Goal: Task Accomplishment & Management: Use online tool/utility

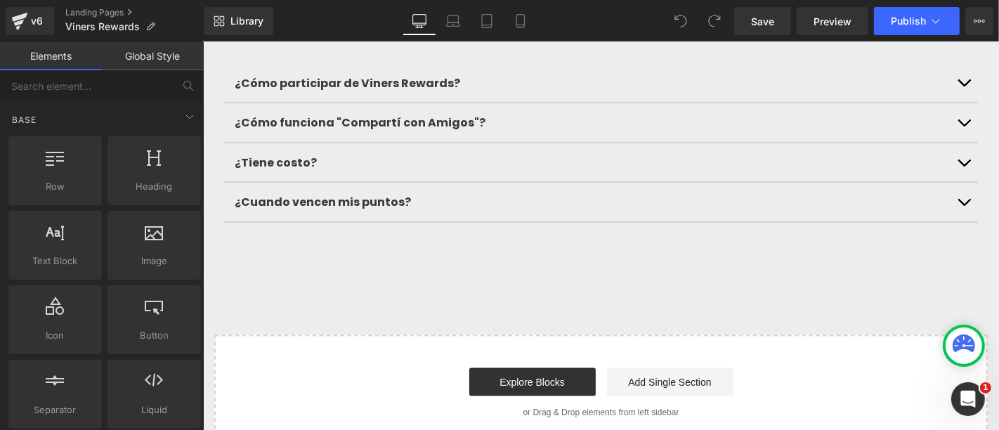
scroll to position [1483, 0]
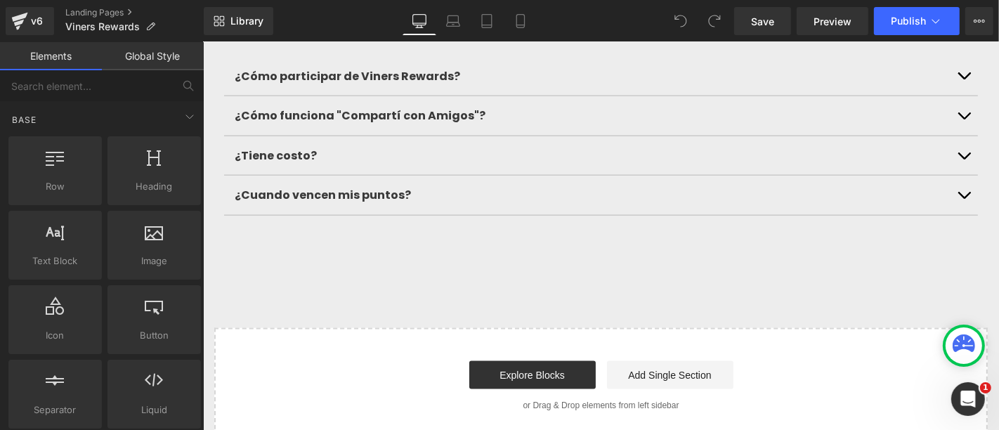
click at [963, 198] on span "button" at bounding box center [963, 198] width 0 height 0
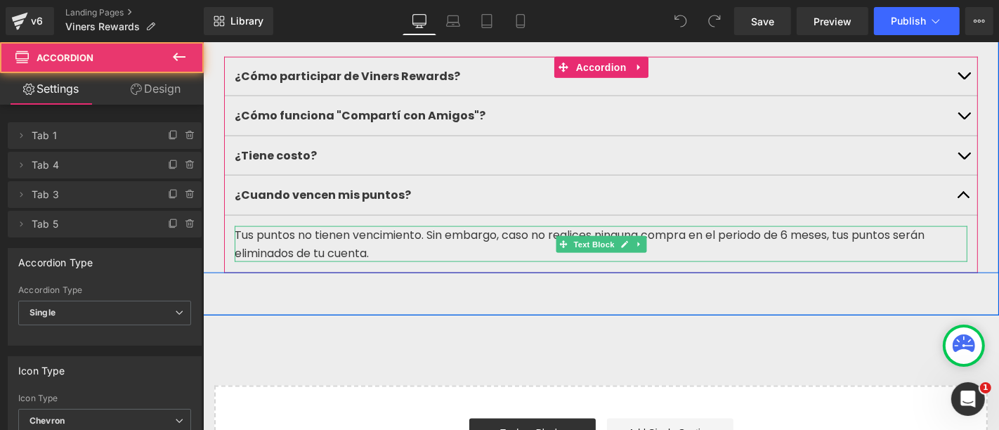
click at [474, 261] on p "Tus puntos no tienen vencimiento. Sin embargo, caso no realices ninguna compra …" at bounding box center [600, 243] width 733 height 36
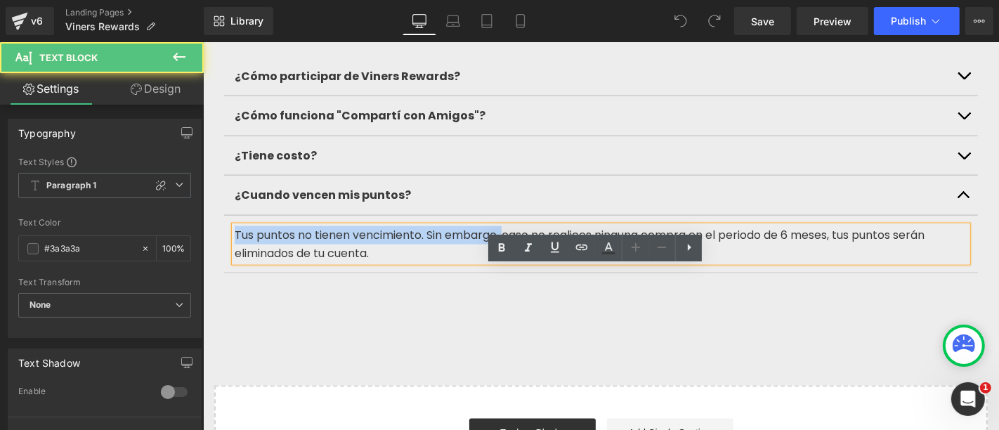
drag, startPoint x: 502, startPoint y: 273, endPoint x: 227, endPoint y: 273, distance: 275.4
click at [234, 261] on p "Tus puntos no tienen vencimiento. Sin embargo, caso no realices ninguna compra …" at bounding box center [600, 243] width 733 height 36
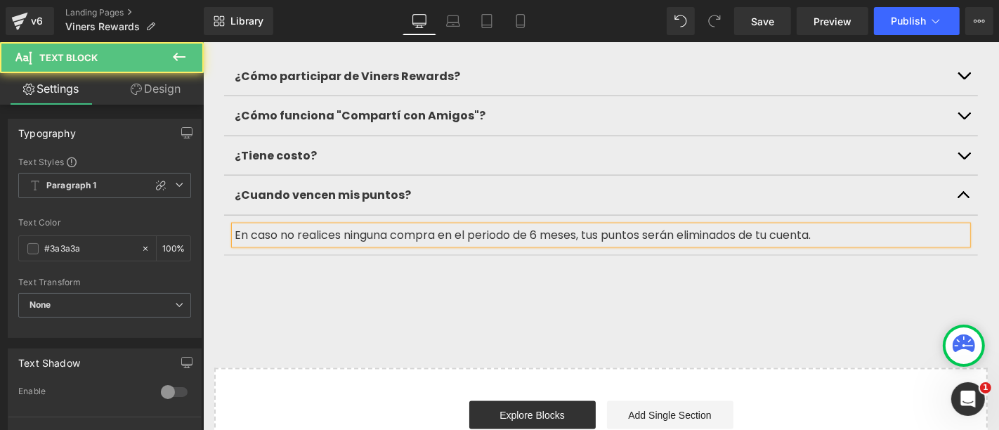
click at [537, 244] on p "En caso no realices ninguna compra en el periodo de 6 meses, tus puntos serán e…" at bounding box center [600, 234] width 733 height 18
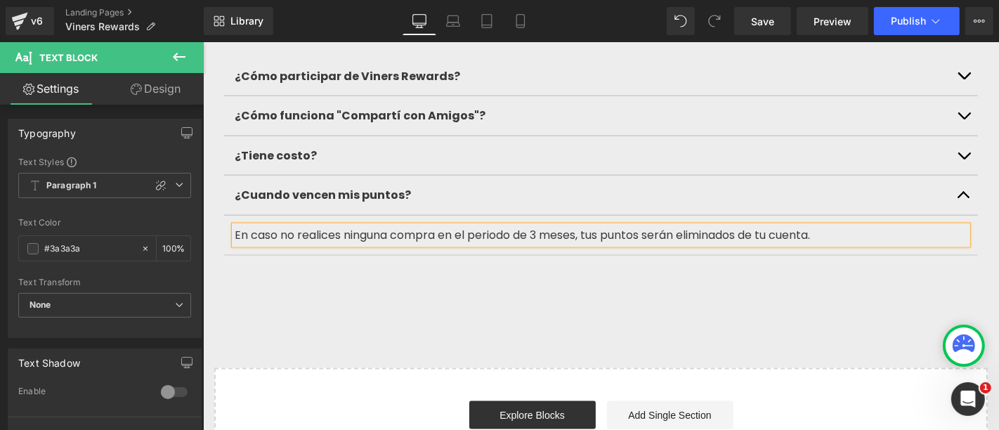
click at [828, 296] on div "Preguntas Frecuentes Heading ¿Cómo participar de Viners Rewards? Text Block Cua…" at bounding box center [600, 118] width 796 height 355
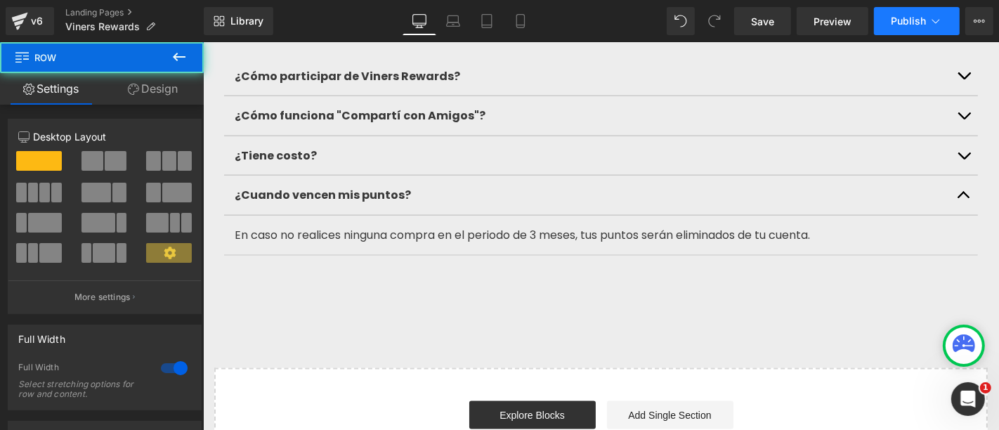
click at [907, 22] on span "Publish" at bounding box center [908, 20] width 35 height 11
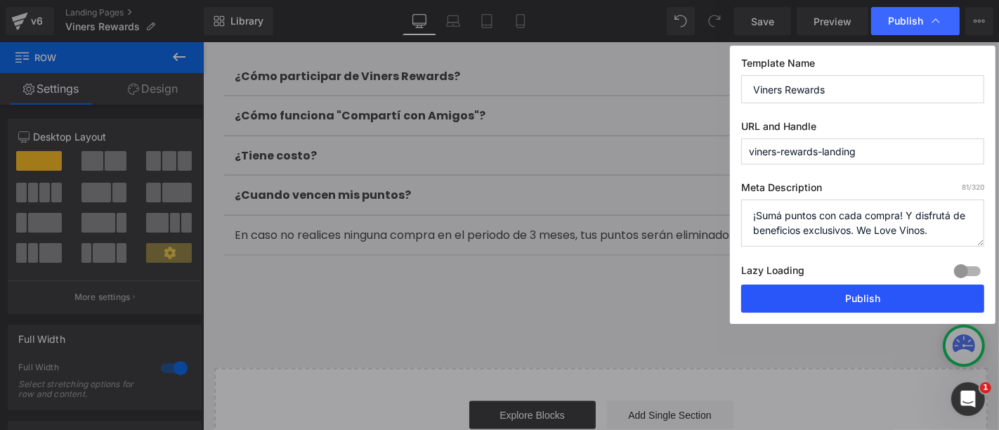
click at [823, 306] on button "Publish" at bounding box center [862, 299] width 243 height 28
